Goal: Task Accomplishment & Management: Use online tool/utility

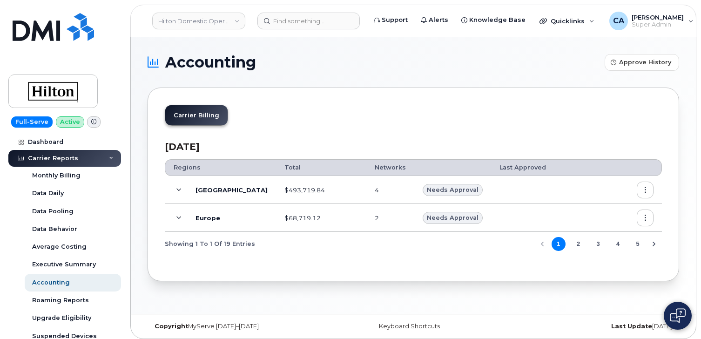
scroll to position [402, 0]
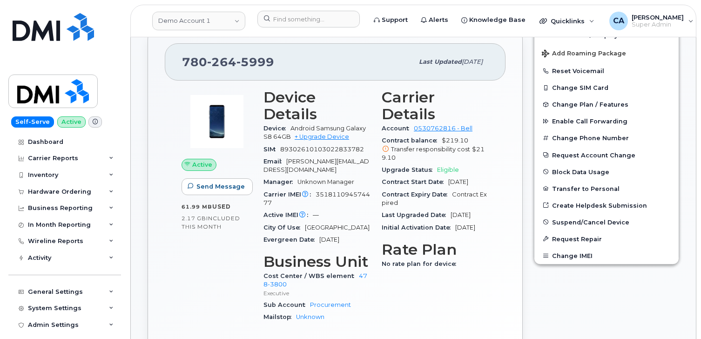
scroll to position [228, 0]
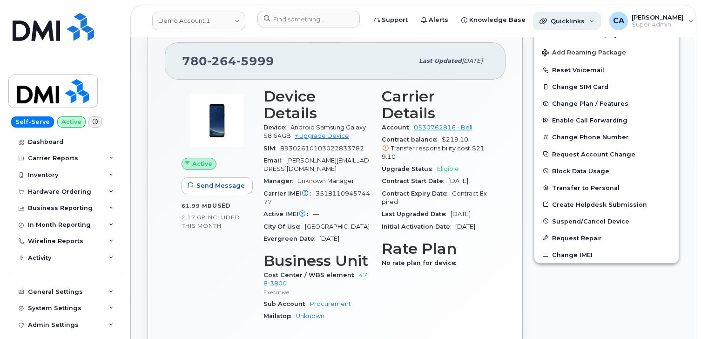
click at [561, 28] on div "Quicklinks" at bounding box center [567, 21] width 68 height 19
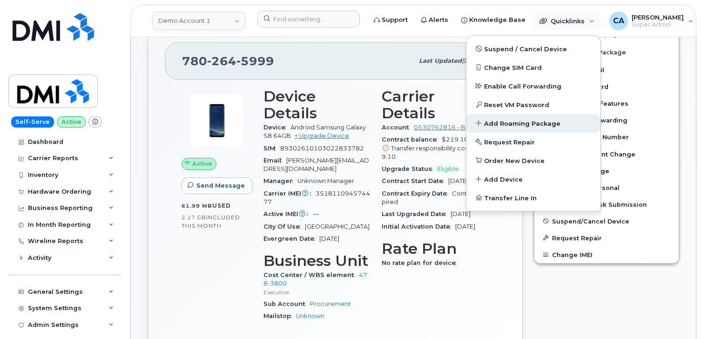
click at [502, 119] on span "Add Roaming Package" at bounding box center [522, 123] width 76 height 9
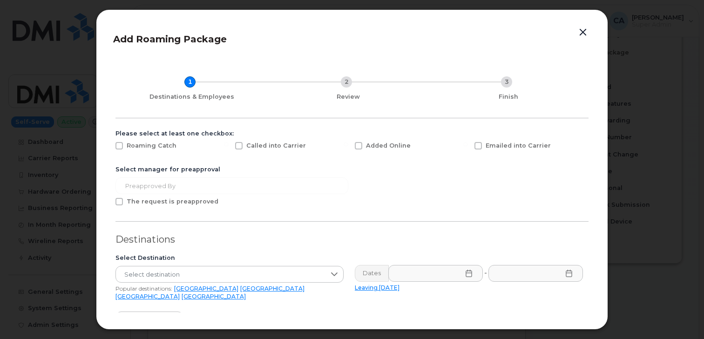
click at [583, 34] on button "button" at bounding box center [583, 32] width 14 height 13
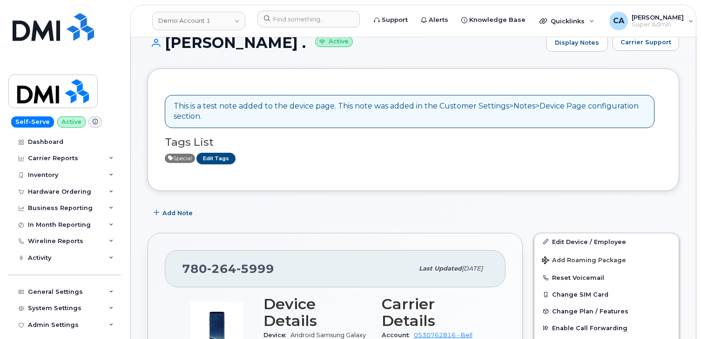
scroll to position [0, 0]
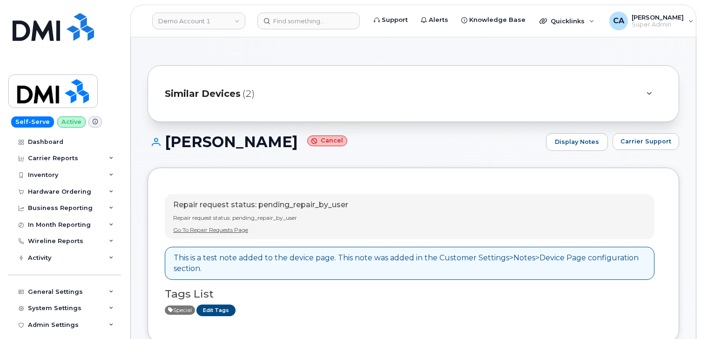
scroll to position [210, 0]
